Goal: Information Seeking & Learning: Learn about a topic

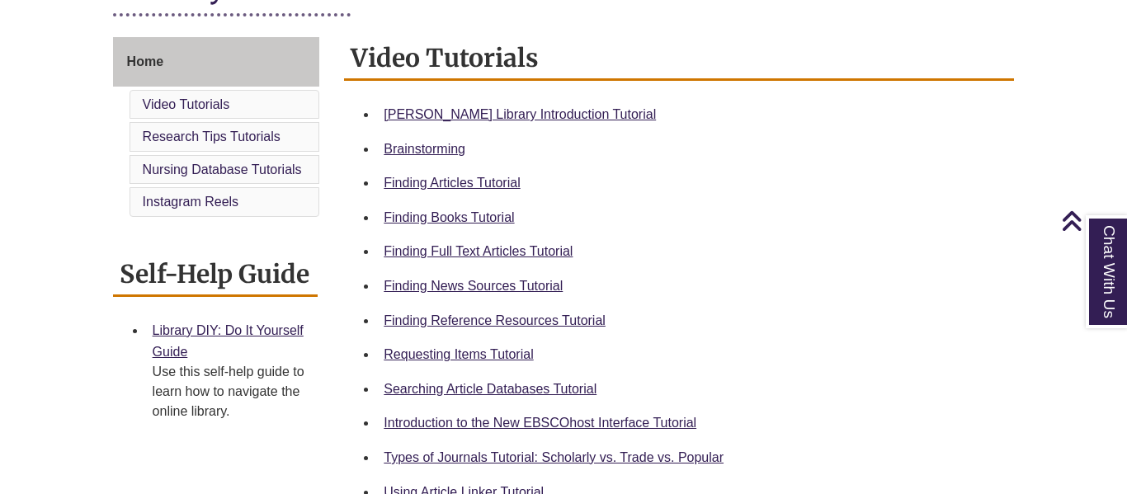
scroll to position [426, 0]
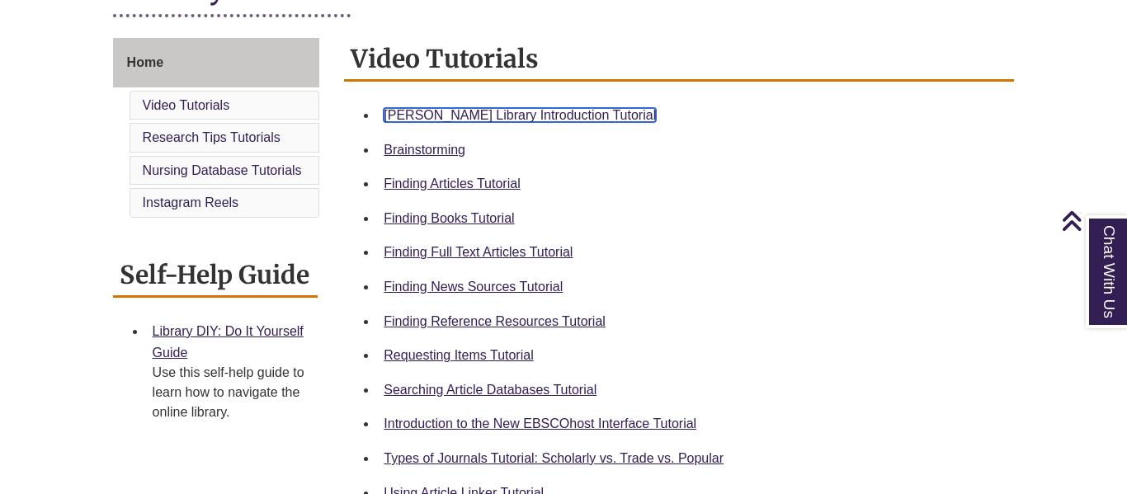
click at [399, 114] on link "Berntsen Library Introduction Tutorial" at bounding box center [520, 115] width 272 height 14
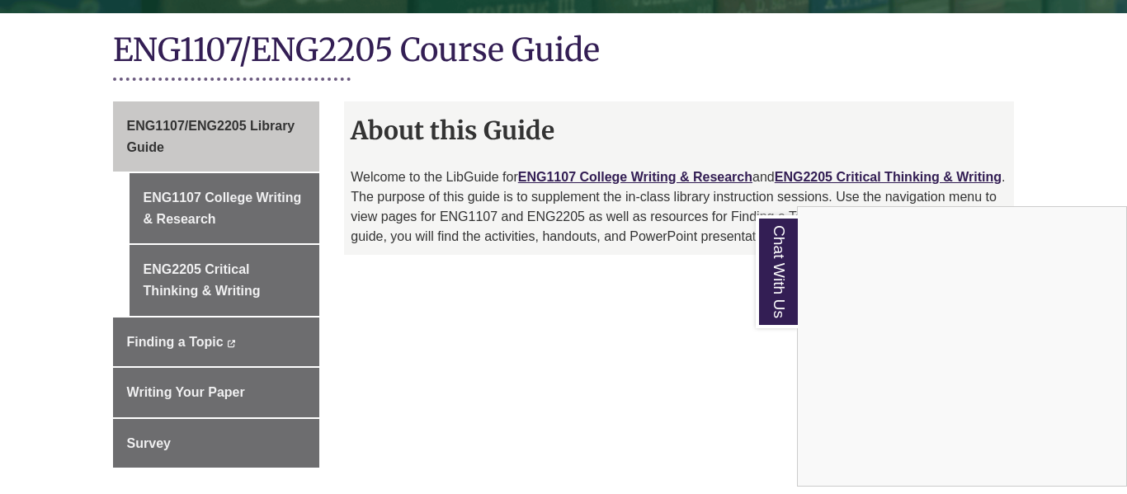
scroll to position [384, 0]
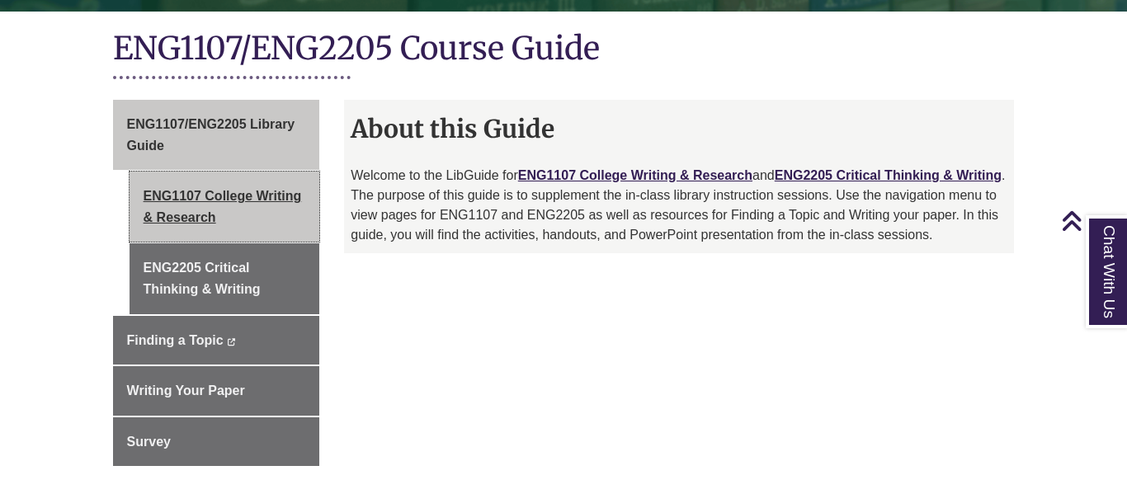
click at [240, 178] on link "ENG1107 College Writing & Research" at bounding box center [225, 207] width 191 height 70
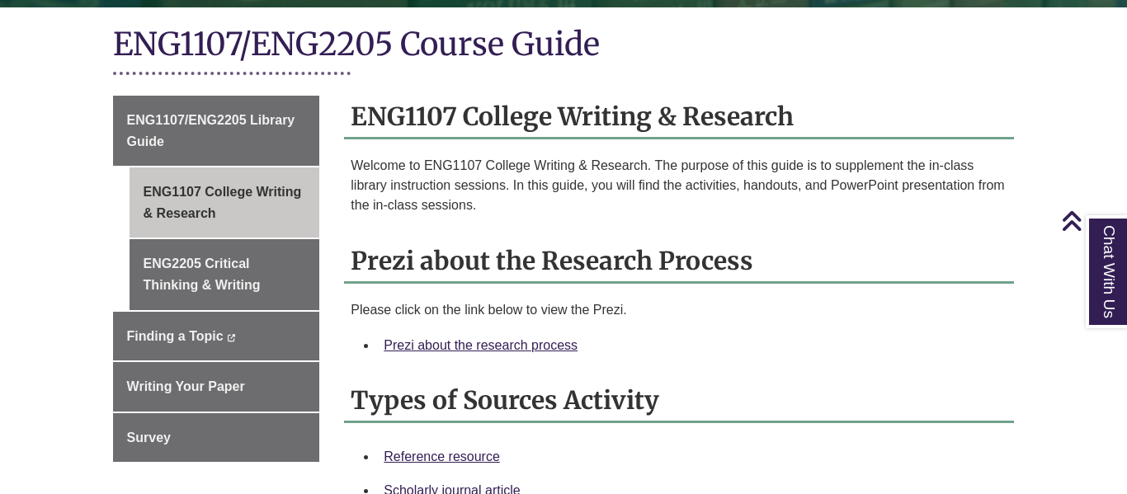
scroll to position [394, 0]
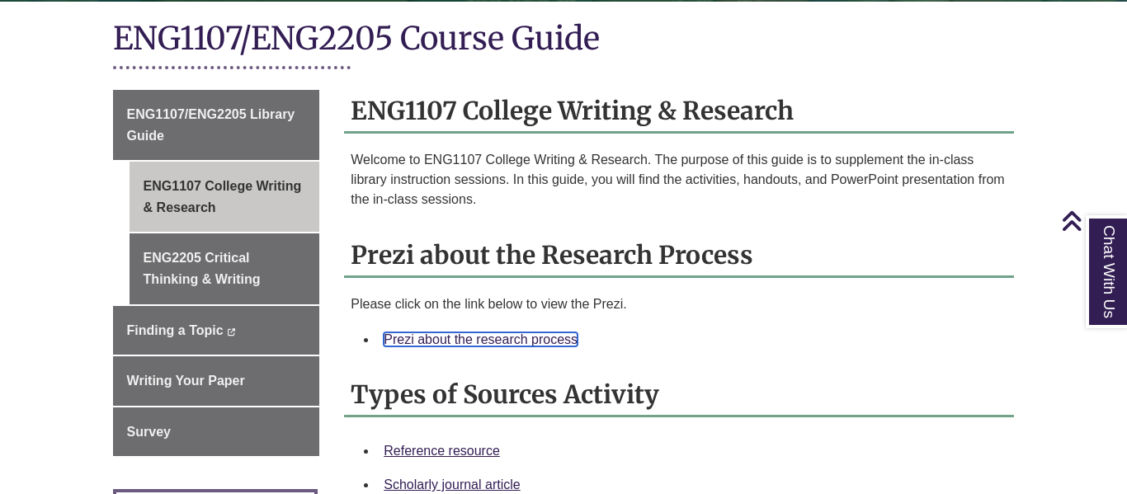
click at [426, 333] on link "Prezi about the research process" at bounding box center [481, 340] width 194 height 14
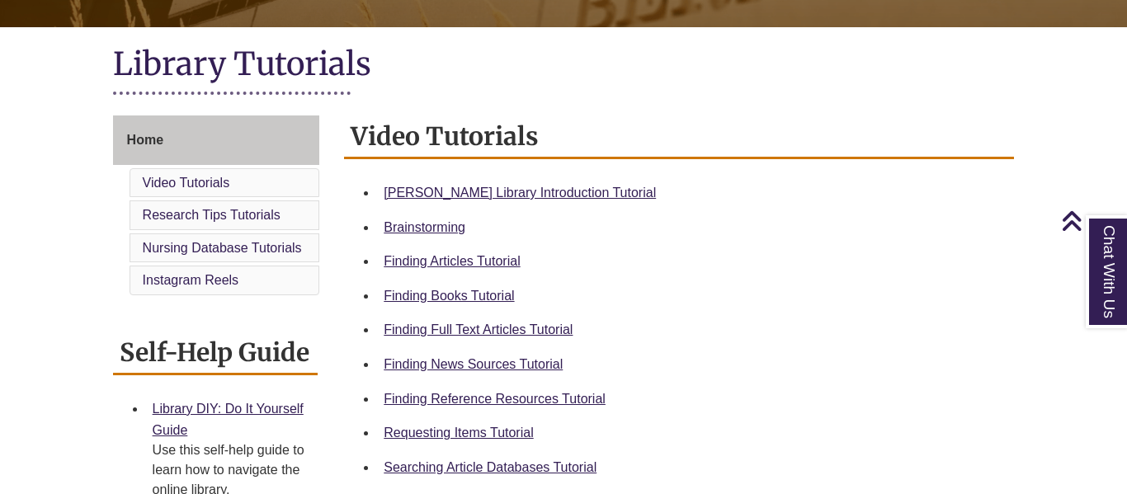
scroll to position [352, 0]
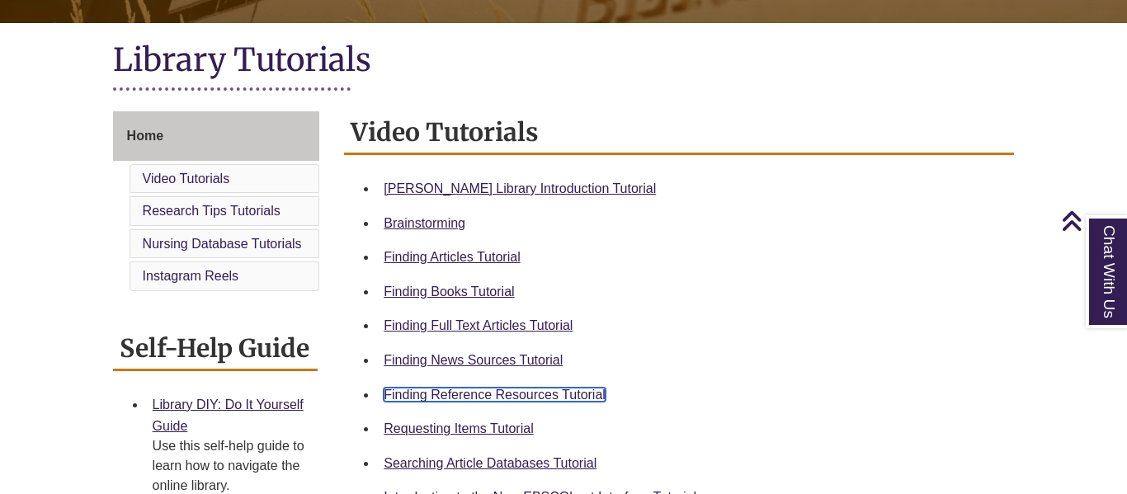
click at [396, 394] on link "Finding Reference Resources Tutorial" at bounding box center [495, 395] width 222 height 14
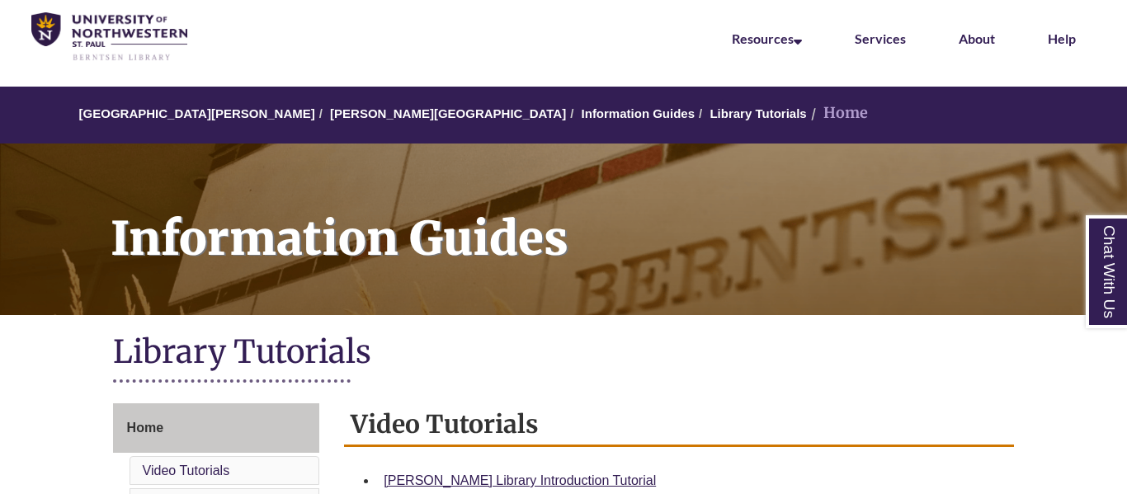
scroll to position [59, 0]
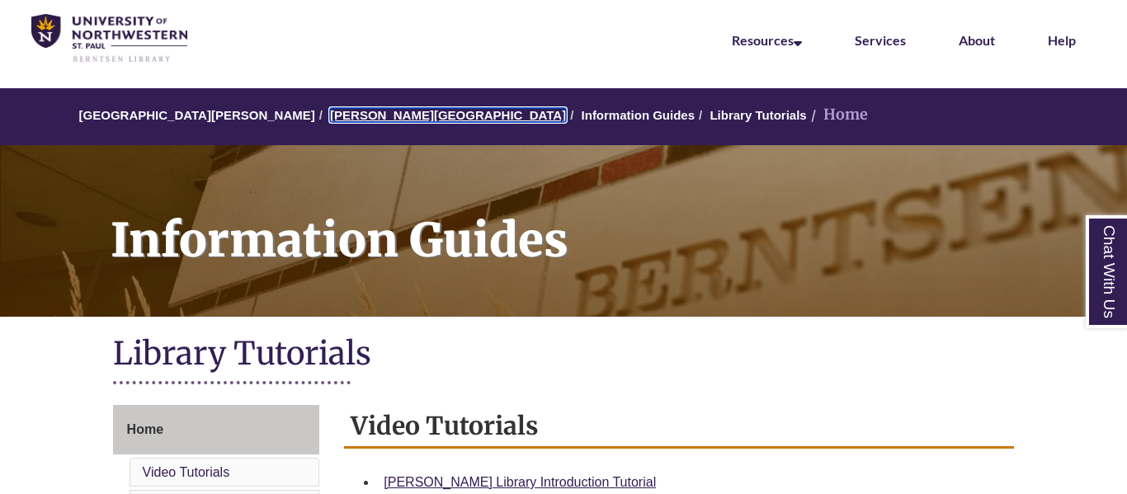
click at [341, 112] on link "[PERSON_NAME][GEOGRAPHIC_DATA]" at bounding box center [448, 115] width 236 height 14
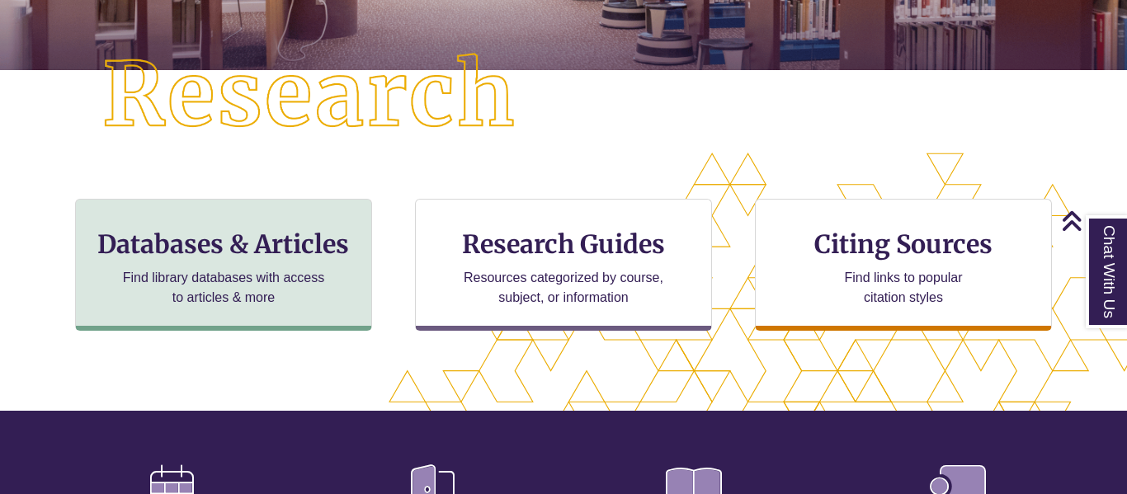
scroll to position [407, 0]
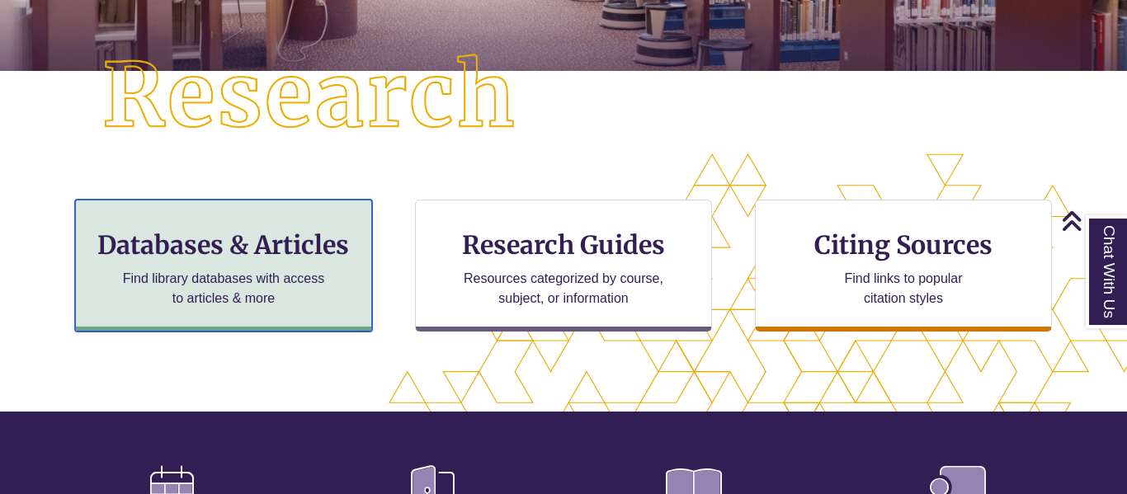
click at [247, 265] on div "Databases & Articles Find library databases with access to articles & more" at bounding box center [223, 266] width 297 height 132
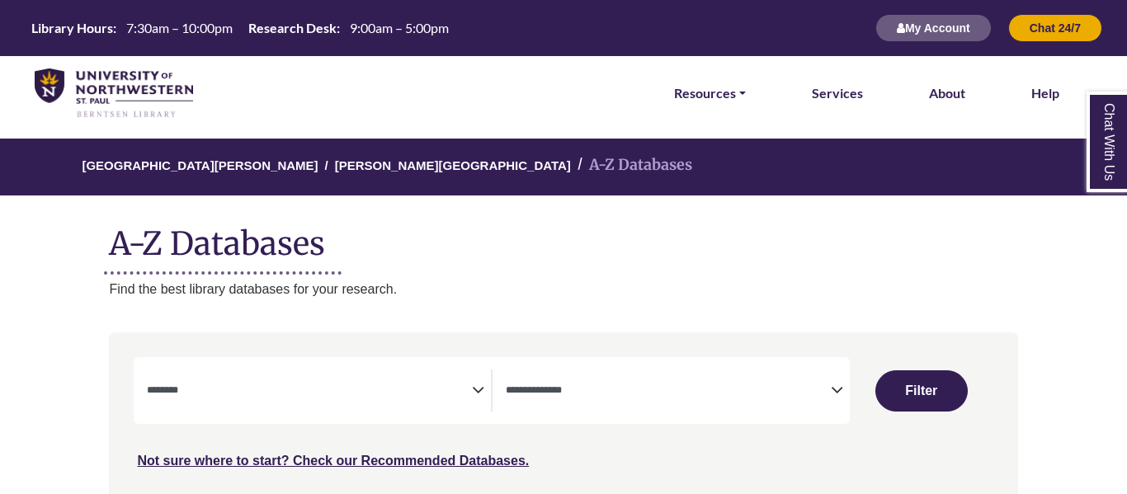
select select "Database Subject Filter"
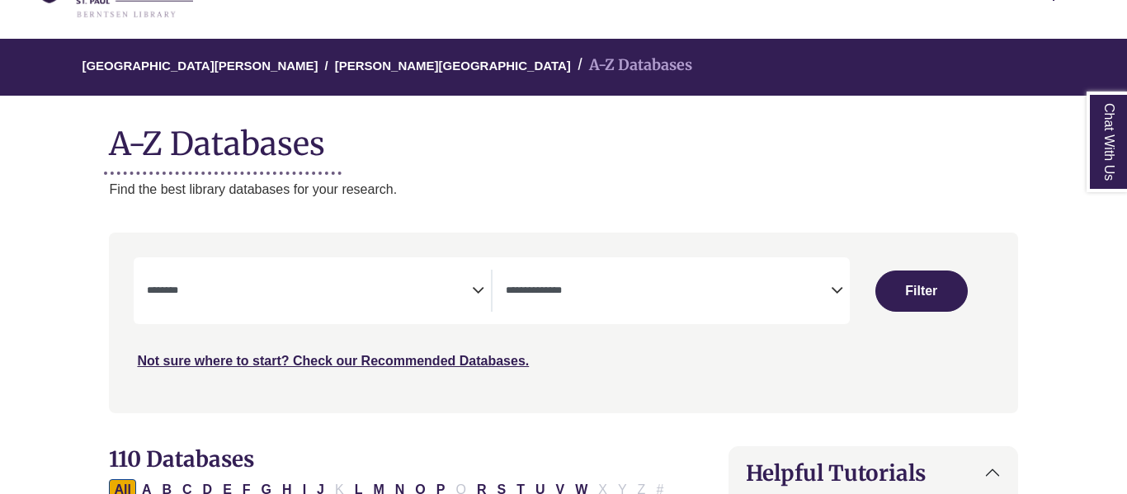
scroll to position [102, 0]
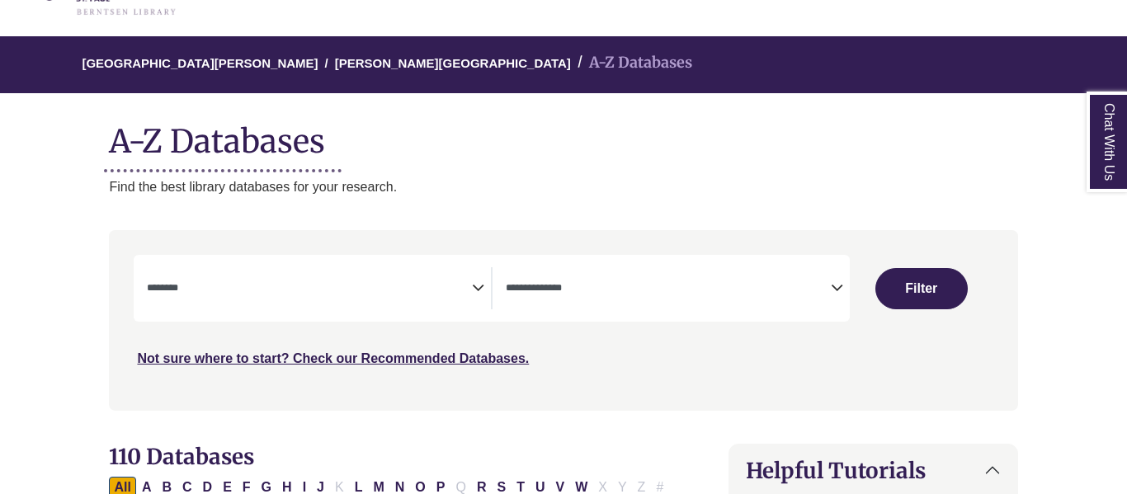
click at [775, 296] on textarea "Search" at bounding box center [668, 289] width 325 height 13
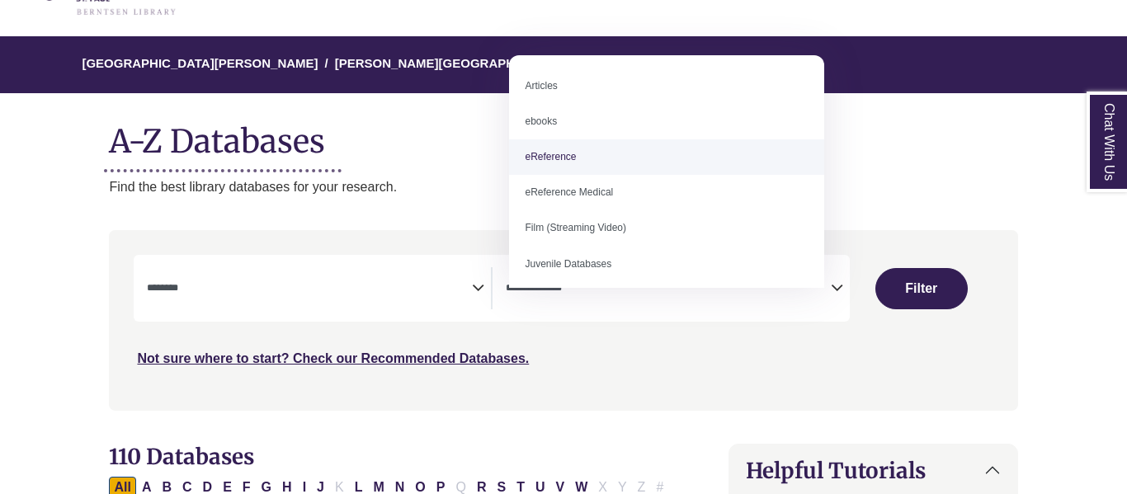
select select "*****"
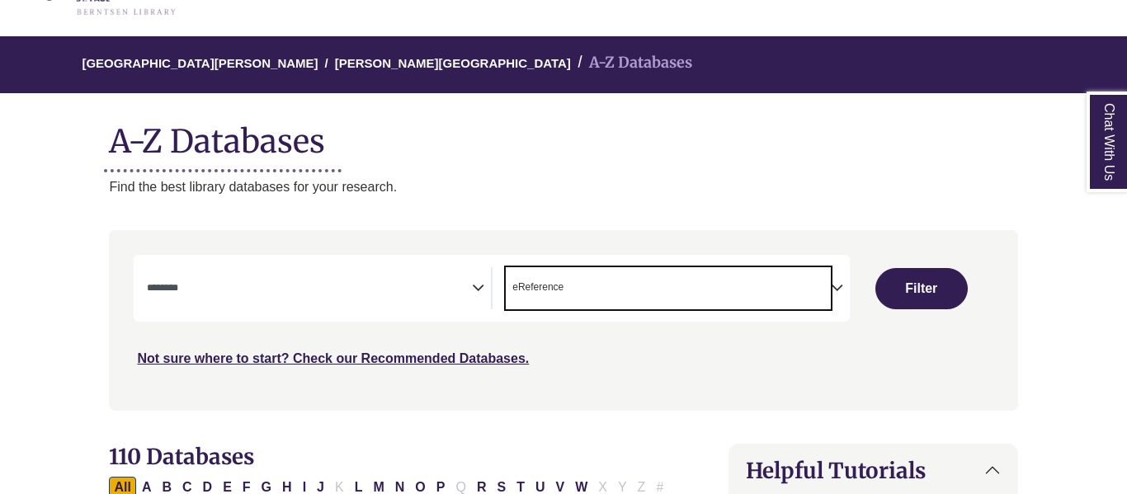
scroll to position [38, 0]
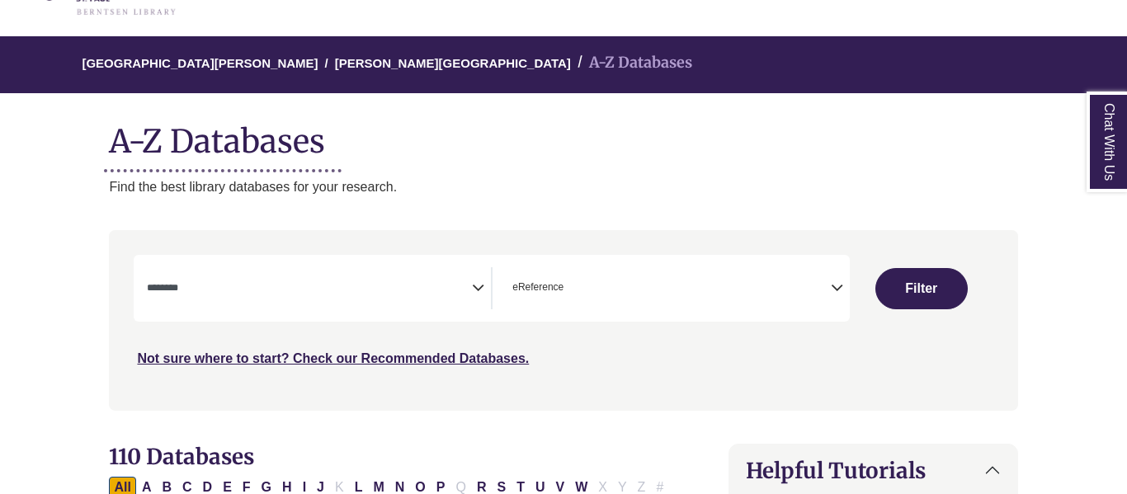
click at [357, 293] on span "Search filters" at bounding box center [309, 286] width 325 height 14
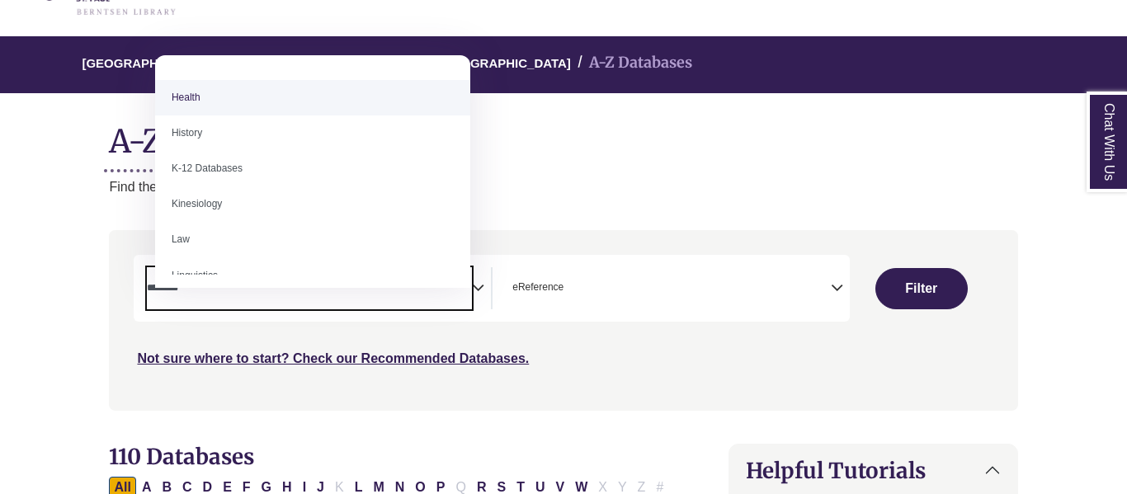
scroll to position [734, 0]
select select "*****"
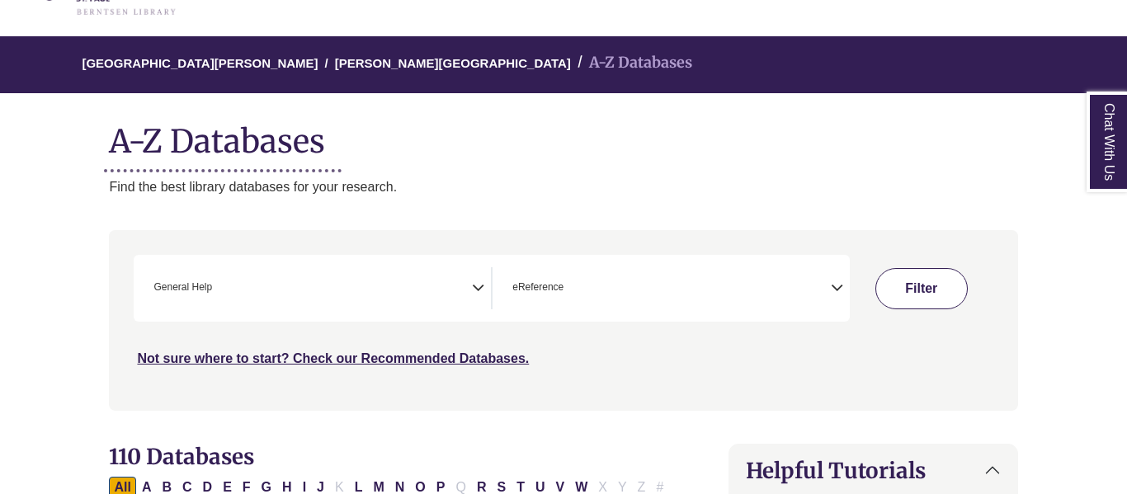
click at [931, 309] on button "Filter" at bounding box center [922, 288] width 92 height 41
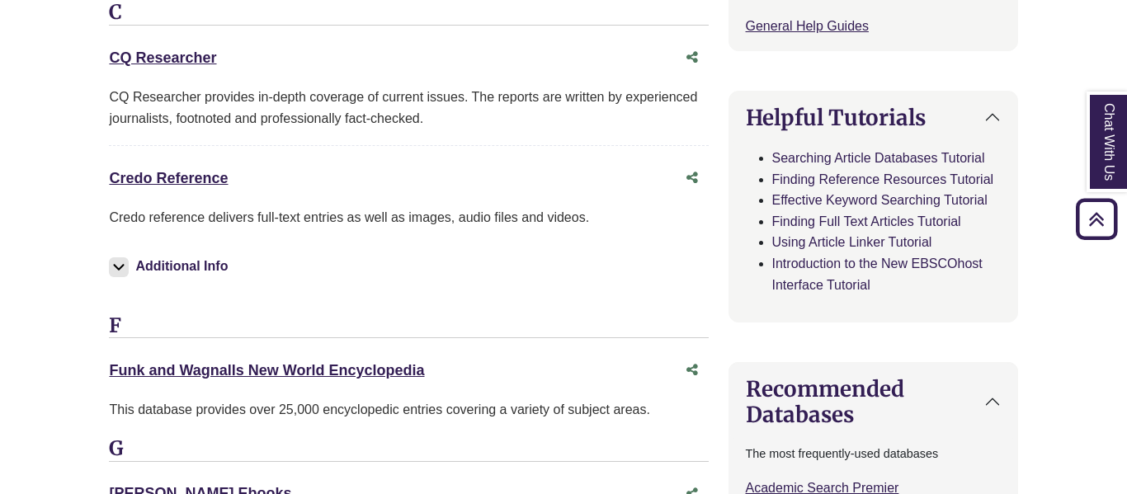
scroll to position [791, 0]
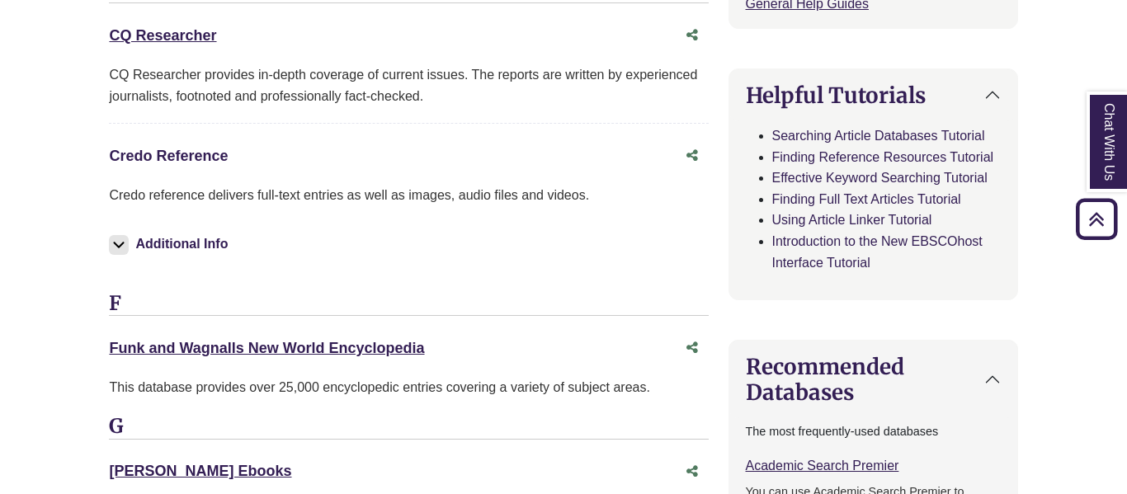
click at [191, 164] on link "Credo Reference This link opens in a new window" at bounding box center [168, 156] width 119 height 17
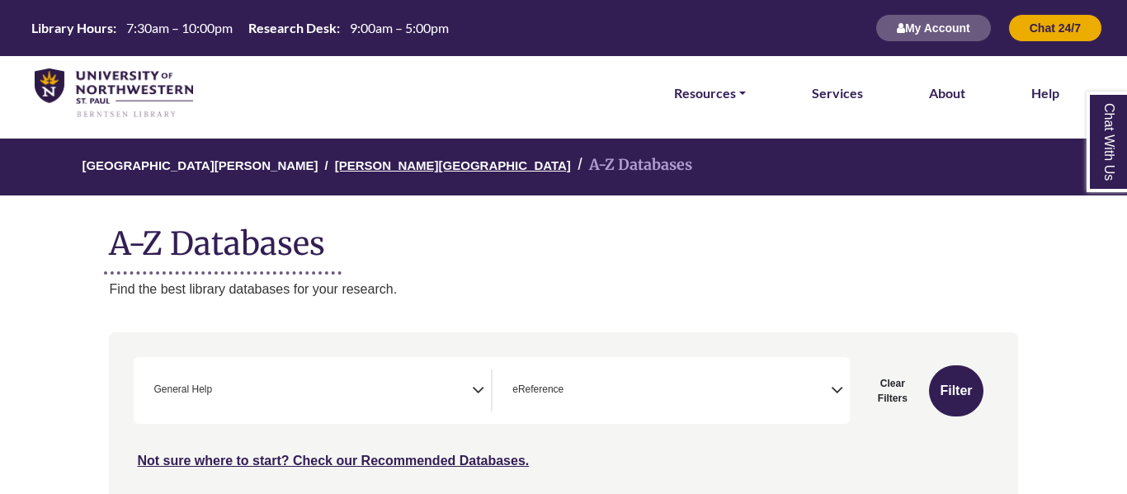
click at [353, 172] on link "[PERSON_NAME][GEOGRAPHIC_DATA]" at bounding box center [453, 164] width 236 height 17
